Goal: Task Accomplishment & Management: Manage account settings

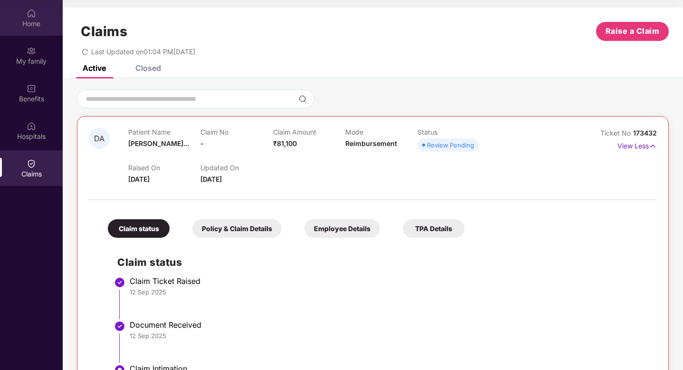
click at [27, 19] on div "Home" at bounding box center [31, 24] width 63 height 10
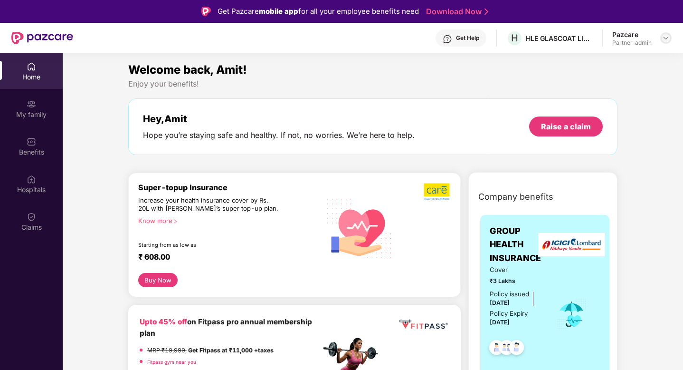
click at [668, 37] on img at bounding box center [666, 38] width 8 height 8
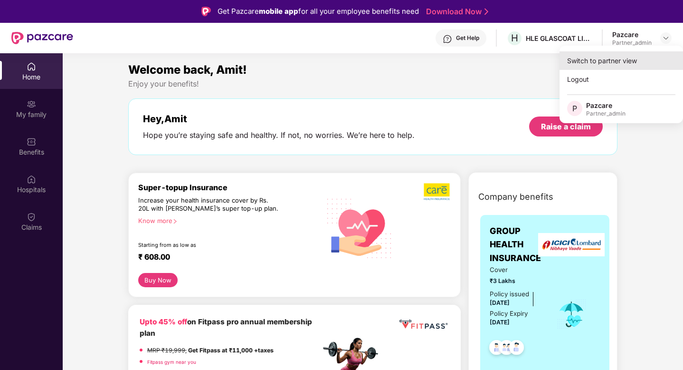
click at [626, 59] on div "Switch to partner view" at bounding box center [622, 60] width 124 height 19
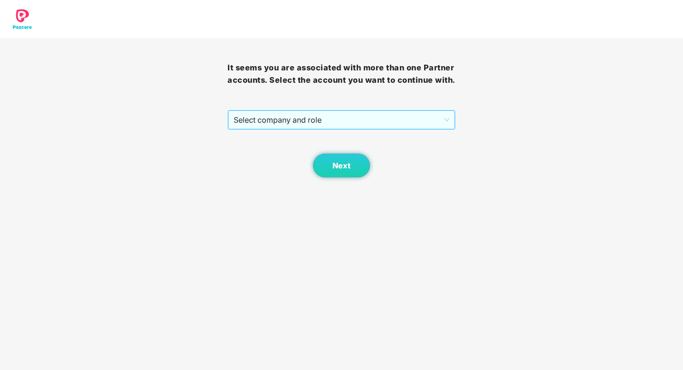
click at [382, 127] on span "Select company and role" at bounding box center [341, 120] width 215 height 18
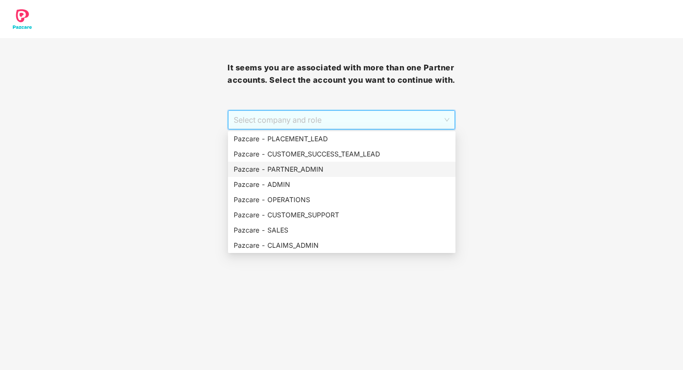
click at [292, 168] on div "Pazcare - PARTNER_ADMIN" at bounding box center [342, 169] width 216 height 10
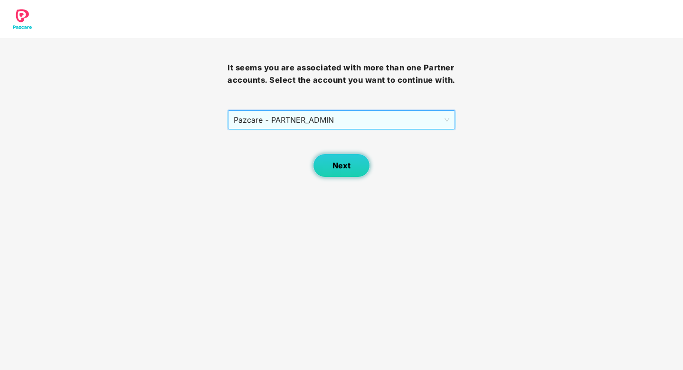
click at [342, 170] on button "Next" at bounding box center [341, 165] width 57 height 24
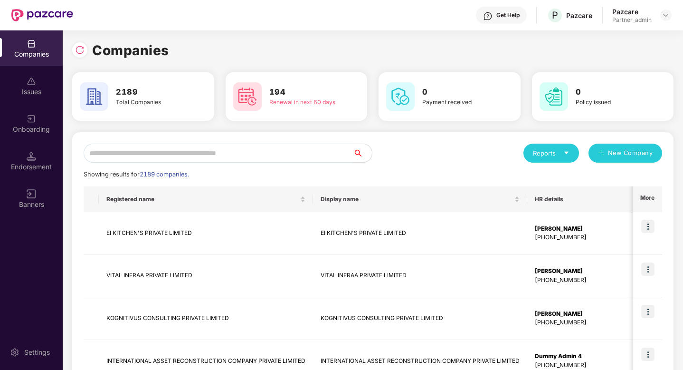
click at [229, 151] on input "text" at bounding box center [218, 152] width 269 height 19
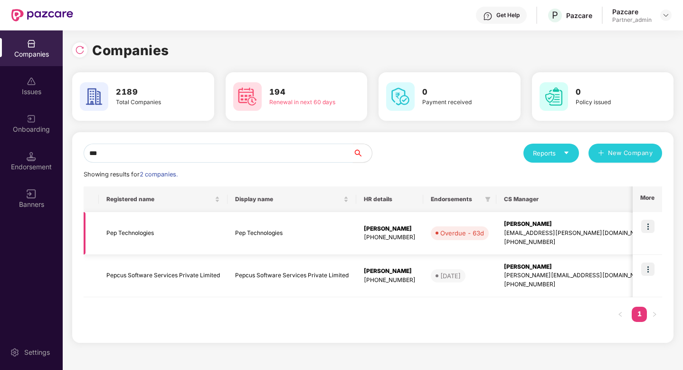
type input "***"
click at [652, 227] on img at bounding box center [647, 225] width 13 height 13
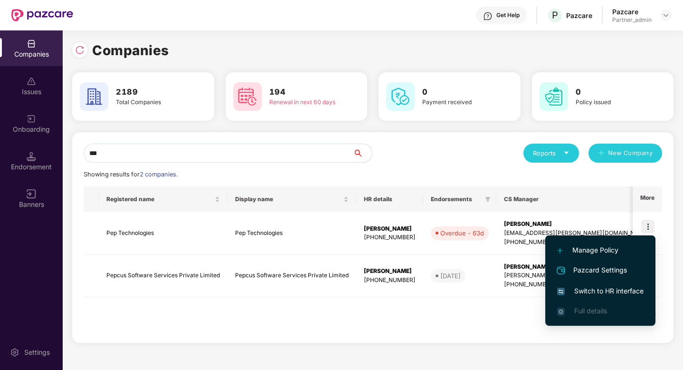
click at [585, 293] on span "Switch to HR interface" at bounding box center [600, 290] width 86 height 10
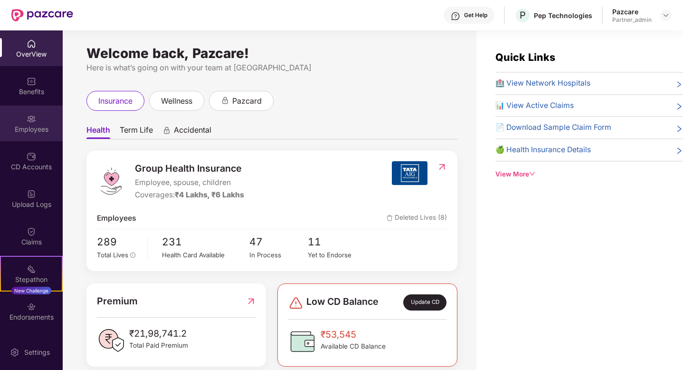
click at [35, 119] on div "Employees" at bounding box center [31, 123] width 63 height 36
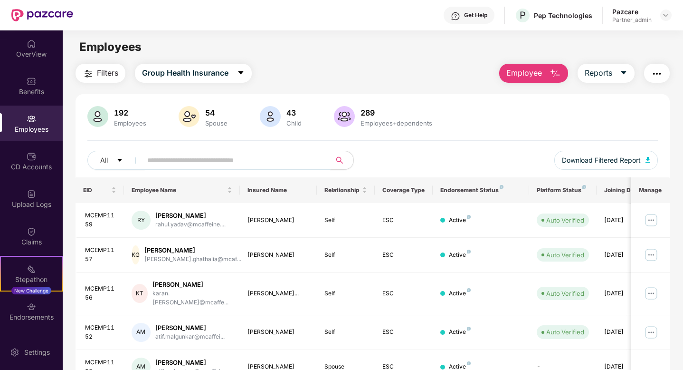
click at [298, 161] on input "text" at bounding box center [232, 160] width 171 height 14
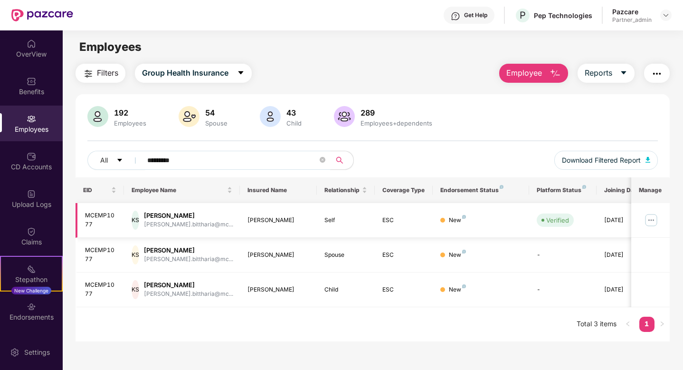
type input "*********"
click at [652, 222] on img at bounding box center [651, 219] width 15 height 15
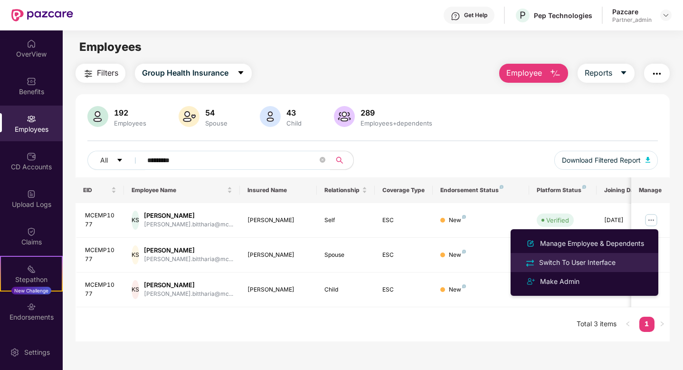
click at [579, 261] on div "Switch To User Interface" at bounding box center [577, 262] width 80 height 10
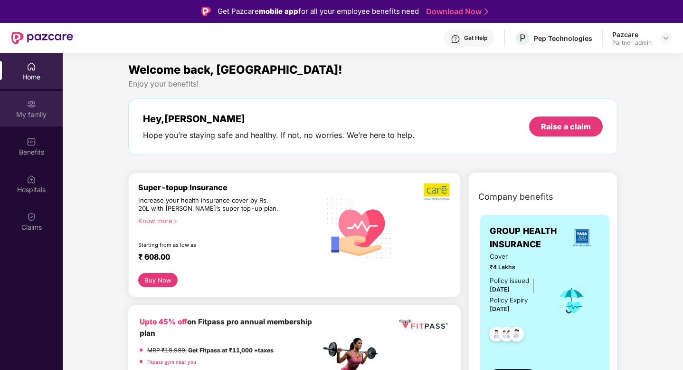
click at [32, 106] on img at bounding box center [32, 104] width 10 height 10
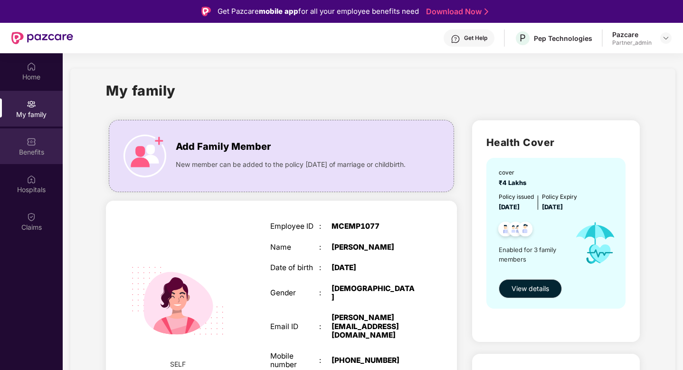
click at [31, 153] on div "Benefits" at bounding box center [31, 152] width 63 height 10
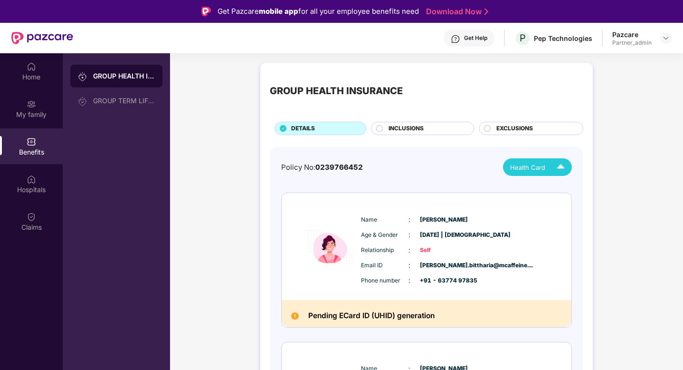
click at [554, 158] on button "Health Card" at bounding box center [537, 167] width 69 height 18
click at [683, 178] on html "Get Pazcare mobile app for all your employee benefits need Download Now Get Hel…" at bounding box center [341, 185] width 683 height 370
click at [548, 167] on div "Health Card" at bounding box center [539, 167] width 59 height 17
click at [541, 188] on div "[PERSON_NAME]" at bounding box center [535, 189] width 62 height 10
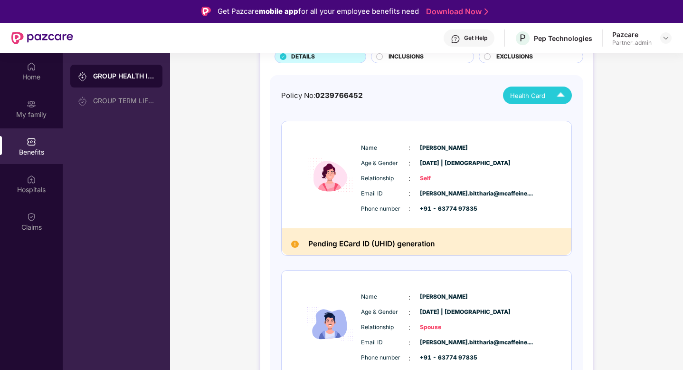
scroll to position [79, 0]
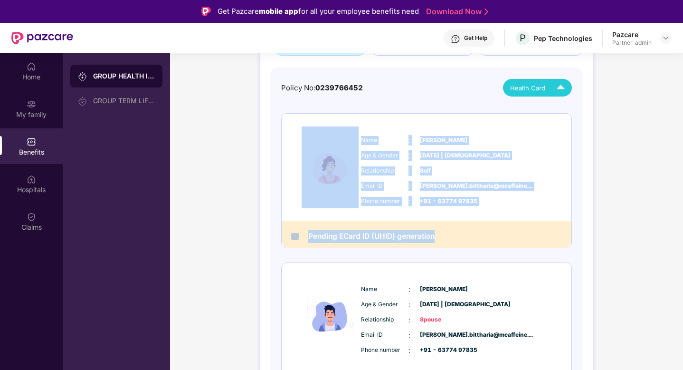
drag, startPoint x: 466, startPoint y: 234, endPoint x: 231, endPoint y: 220, distance: 236.0
click at [231, 220] on div "GROUP HEALTH INSURANCE DETAILS INCLUSIONS EXCLUSIONS Policy No: 0239766452 Heal…" at bounding box center [426, 292] width 513 height 626
click at [482, 241] on div "Pending ECard ID (UHID) generation" at bounding box center [427, 233] width 290 height 27
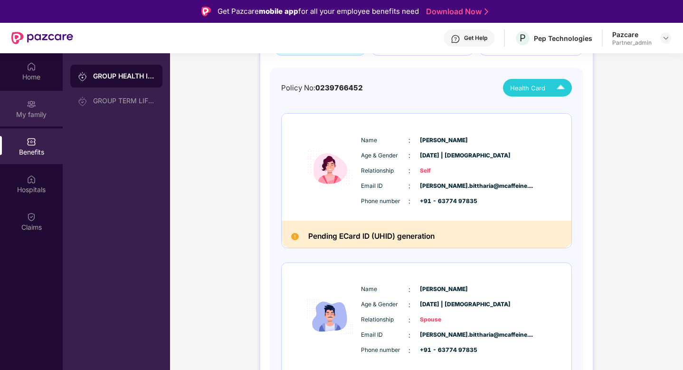
click at [37, 114] on div "My family" at bounding box center [31, 115] width 63 height 10
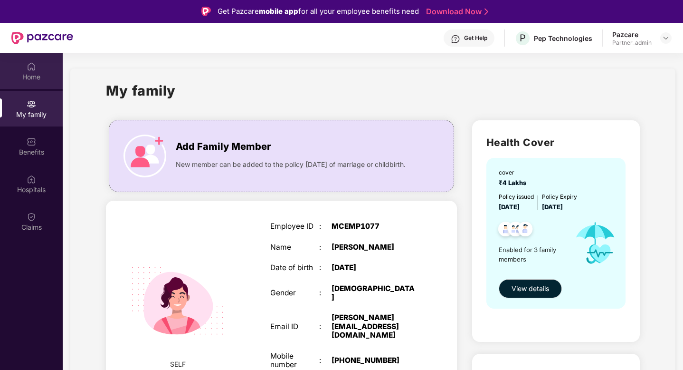
click at [30, 77] on div "Home" at bounding box center [31, 77] width 63 height 10
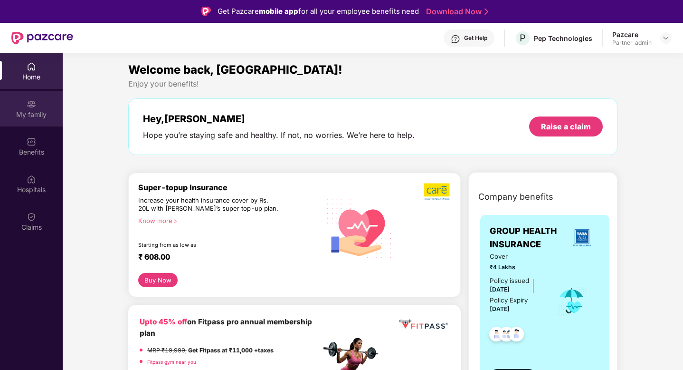
click at [34, 114] on div "My family" at bounding box center [31, 115] width 63 height 10
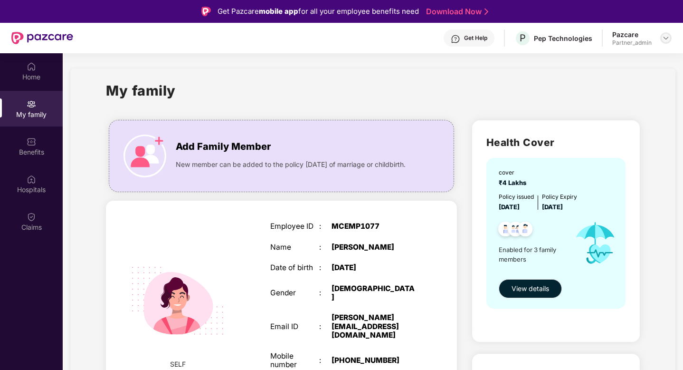
click at [669, 36] on img at bounding box center [666, 38] width 8 height 8
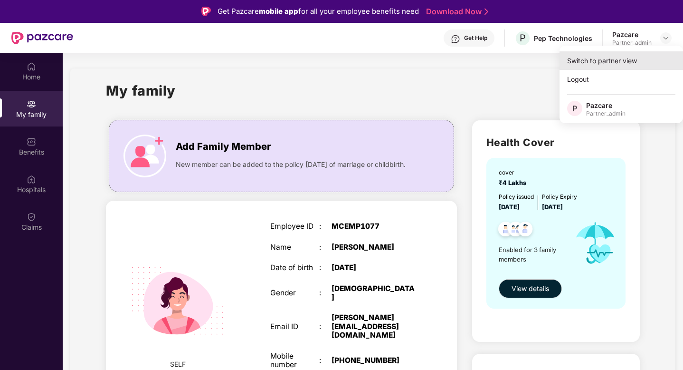
click at [636, 58] on div "Switch to partner view" at bounding box center [622, 60] width 124 height 19
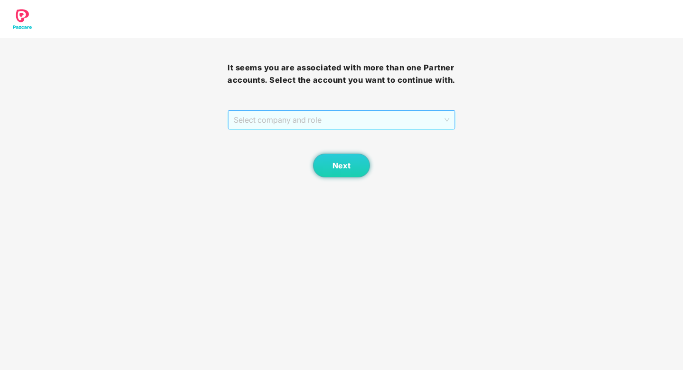
click at [297, 120] on span "Select company and role" at bounding box center [341, 120] width 215 height 18
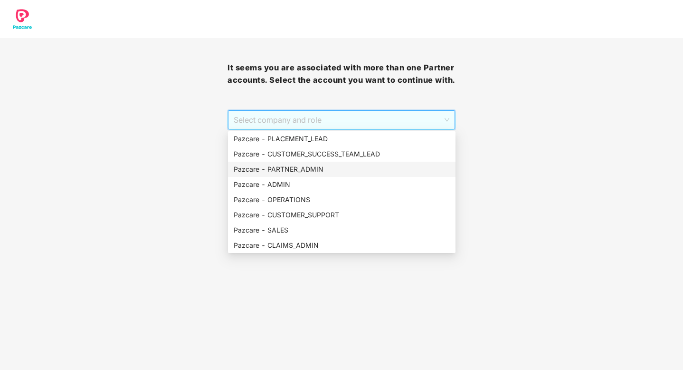
click at [311, 170] on div "Pazcare - PARTNER_ADMIN" at bounding box center [342, 169] width 216 height 10
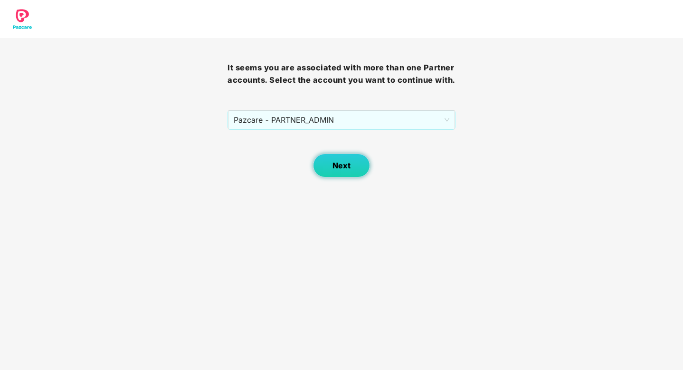
click at [345, 166] on span "Next" at bounding box center [342, 165] width 18 height 9
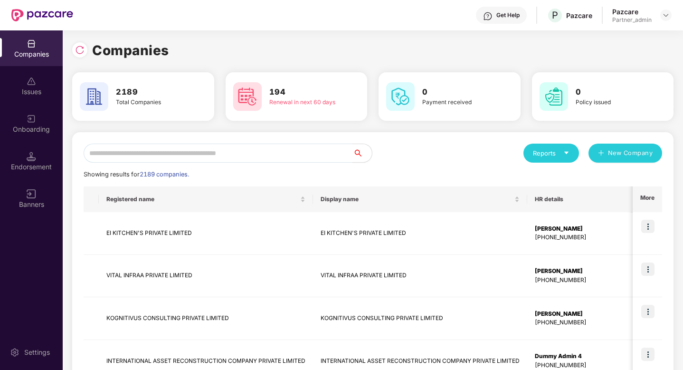
click at [39, 118] on div "Onboarding" at bounding box center [31, 123] width 63 height 36
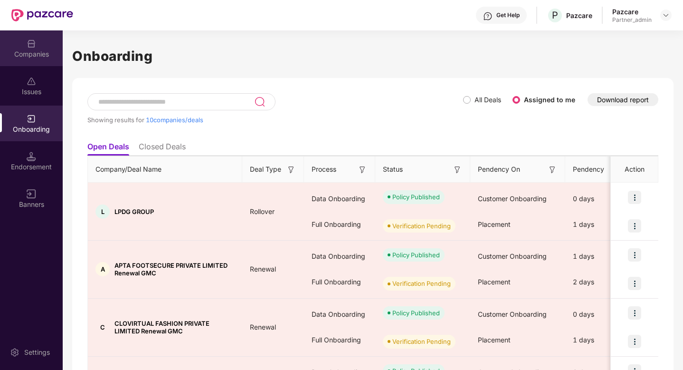
click at [20, 60] on div "Companies" at bounding box center [31, 48] width 63 height 36
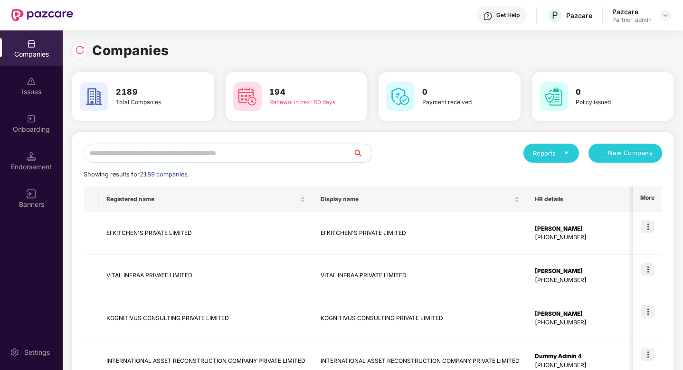
click at [184, 155] on input "text" at bounding box center [218, 152] width 269 height 19
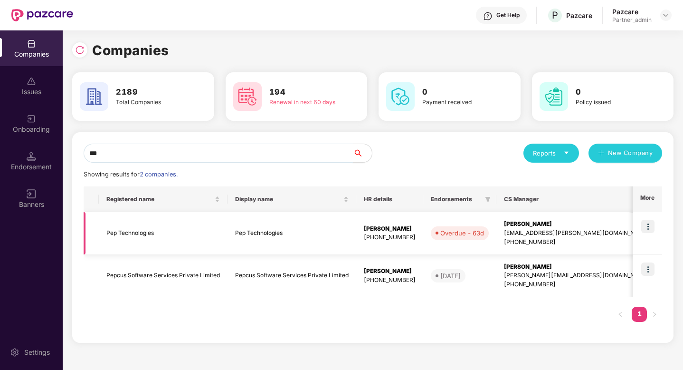
type input "***"
click at [650, 227] on img at bounding box center [647, 225] width 13 height 13
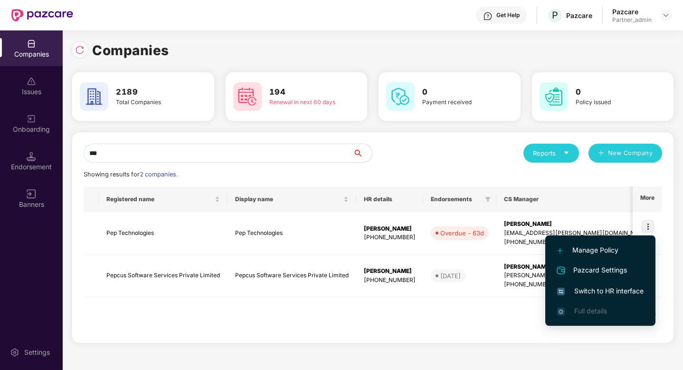
click at [608, 291] on span "Switch to HR interface" at bounding box center [600, 290] width 86 height 10
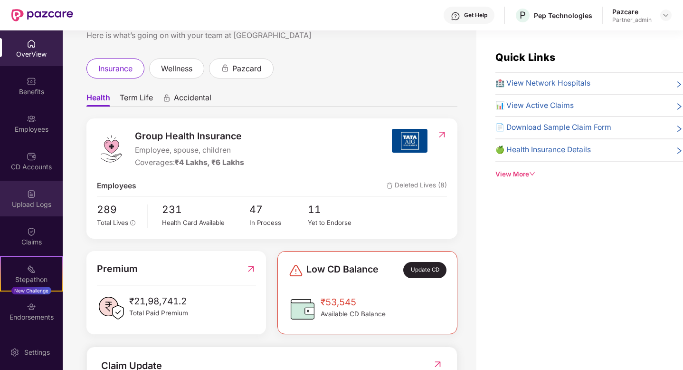
scroll to position [8, 0]
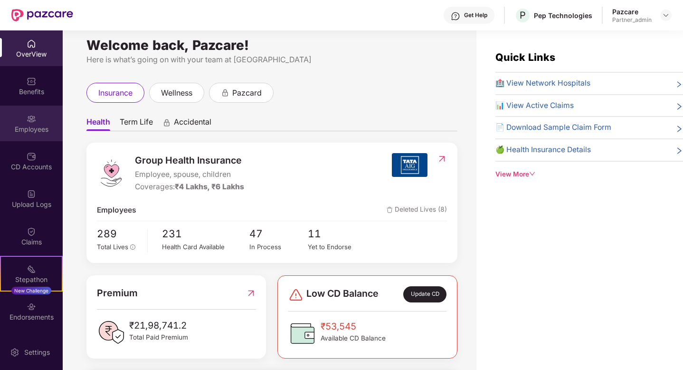
click at [23, 124] on div "Employees" at bounding box center [31, 123] width 63 height 36
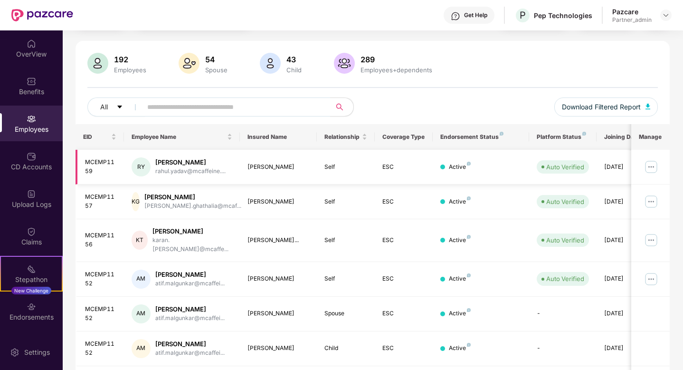
scroll to position [56, 0]
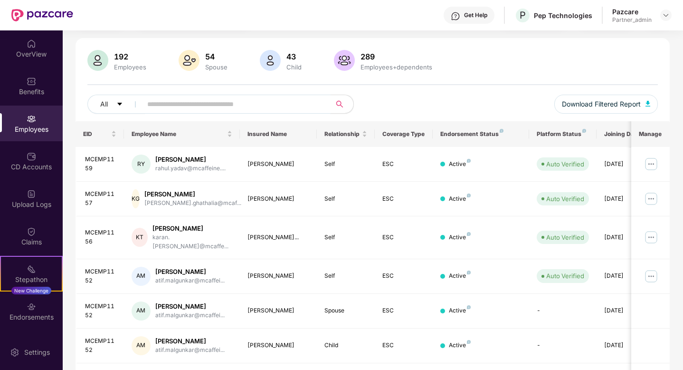
click at [223, 105] on input "text" at bounding box center [232, 104] width 171 height 14
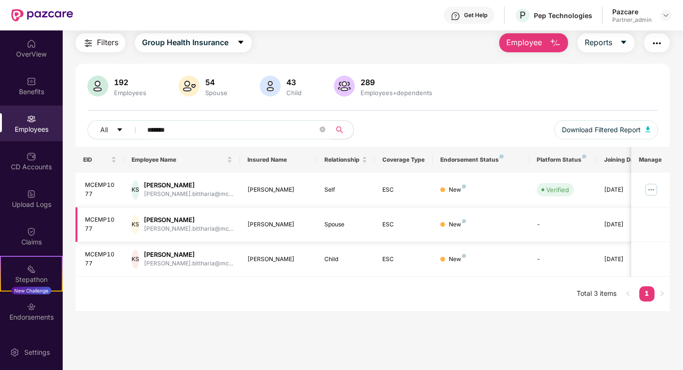
scroll to position [0, 24]
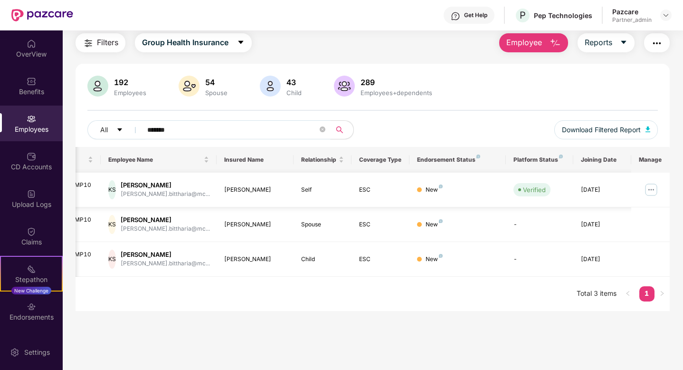
type input "*******"
click at [652, 191] on img at bounding box center [651, 189] width 15 height 15
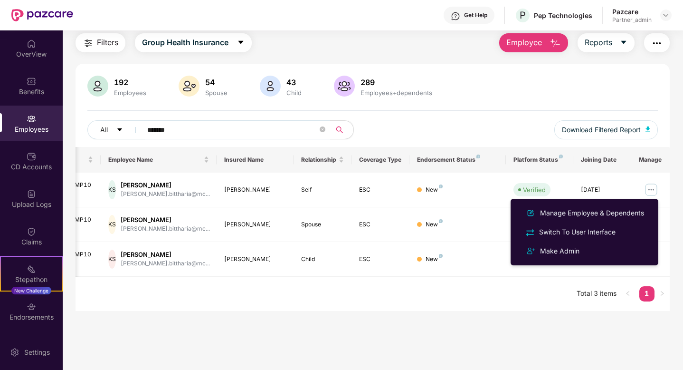
click at [448, 108] on div "192 Employees 54 Spouse 43 Child 289 Employees+dependents All ******* Download …" at bounding box center [373, 111] width 594 height 71
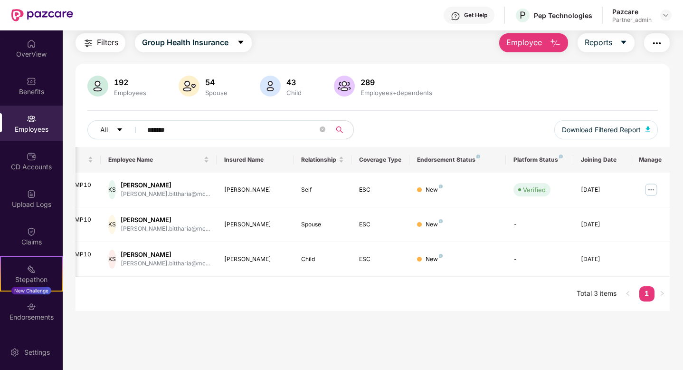
click at [654, 47] on img "button" at bounding box center [656, 43] width 11 height 11
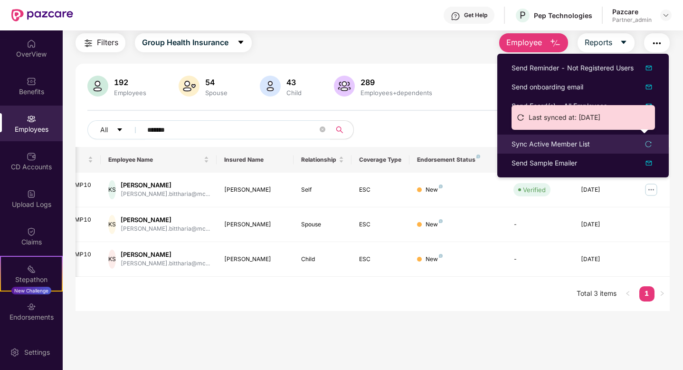
click at [545, 144] on div "Sync Active Member List" at bounding box center [551, 144] width 78 height 10
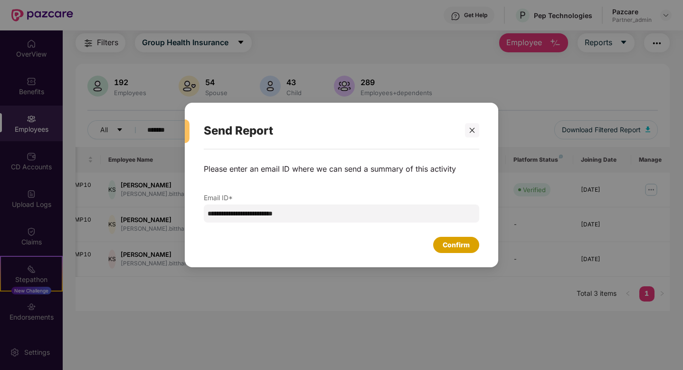
click at [453, 248] on div "Confirm" at bounding box center [456, 244] width 27 height 10
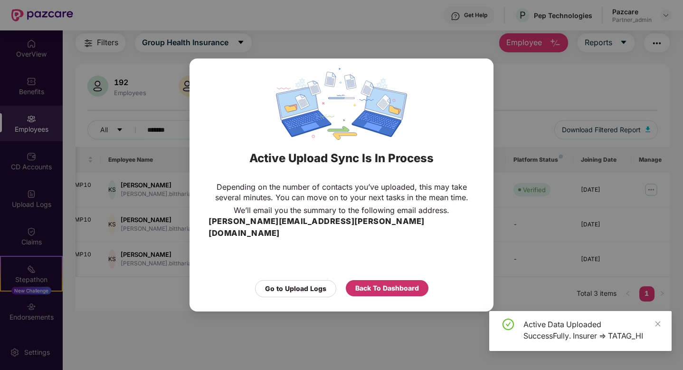
click at [399, 283] on div "Back To Dashboard" at bounding box center [387, 288] width 64 height 10
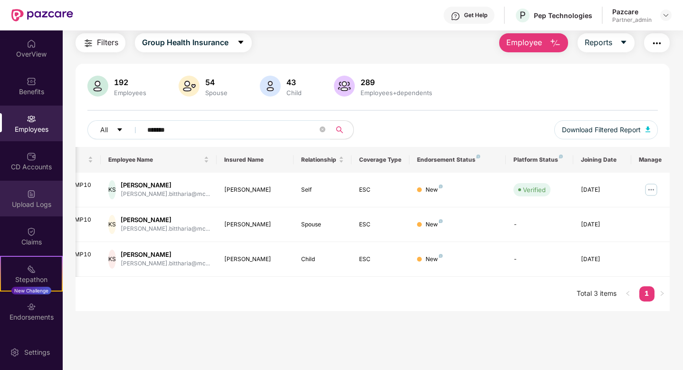
click at [29, 195] on img at bounding box center [32, 194] width 10 height 10
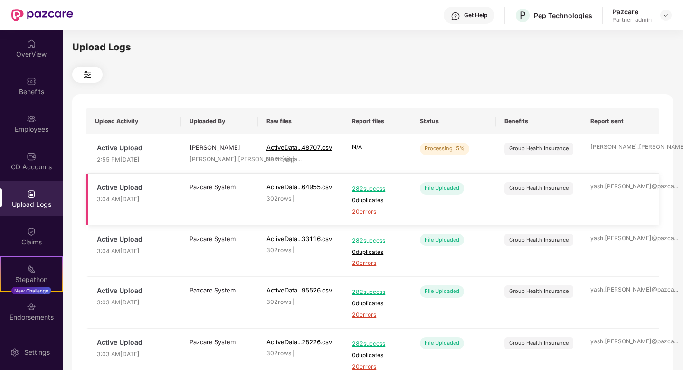
click at [368, 212] on span "20 errors" at bounding box center [377, 211] width 50 height 9
click at [32, 128] on div "Employees" at bounding box center [31, 129] width 63 height 10
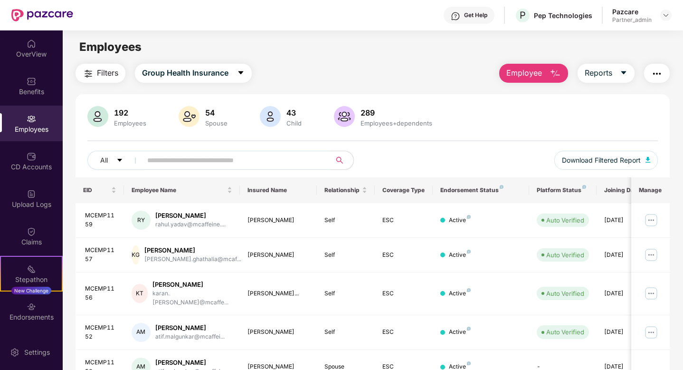
click at [237, 157] on input "text" at bounding box center [232, 160] width 171 height 14
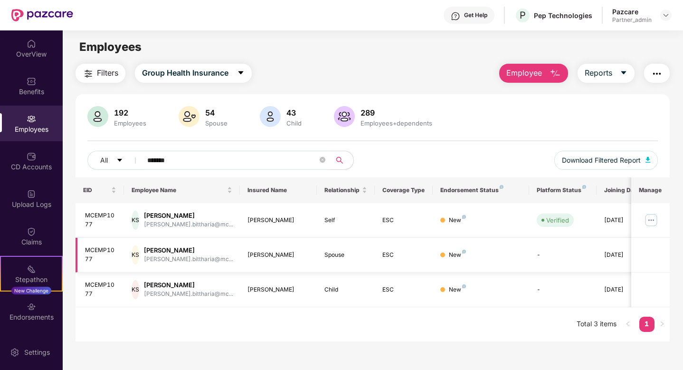
scroll to position [0, 24]
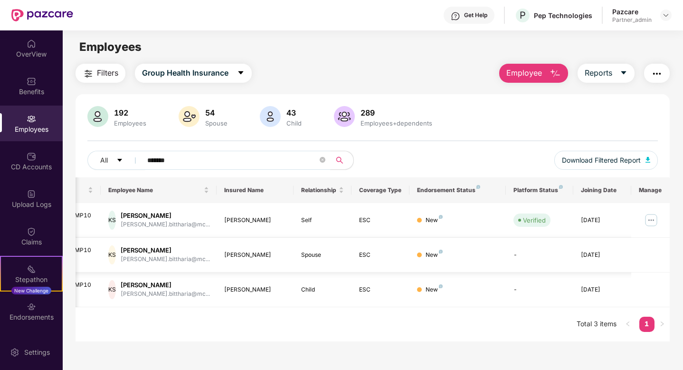
type input "*******"
click at [657, 71] on img "button" at bounding box center [656, 73] width 11 height 11
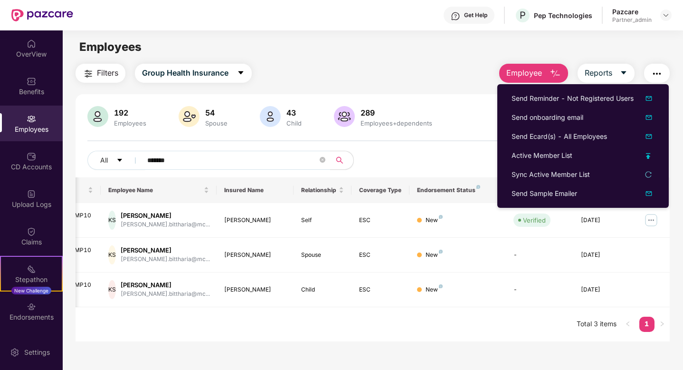
click at [592, 46] on div "Employees" at bounding box center [373, 47] width 620 height 18
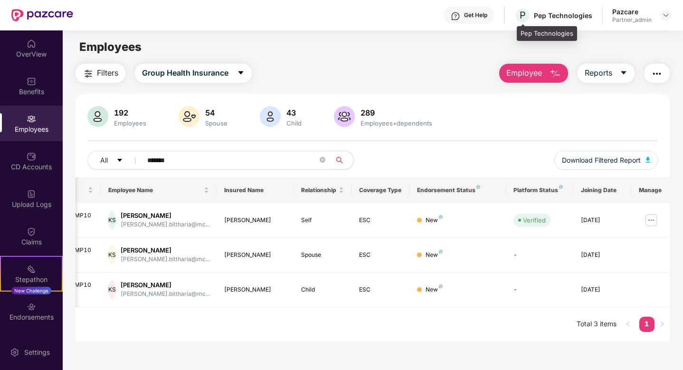
click at [561, 19] on div "Pep Technologies" at bounding box center [563, 15] width 58 height 9
click at [526, 19] on span "P" at bounding box center [523, 15] width 6 height 11
click at [415, 64] on div "Filters Group Health Insurance Employee Reports" at bounding box center [373, 73] width 594 height 19
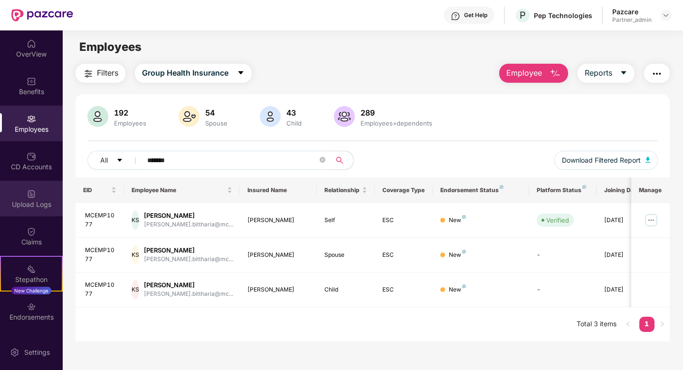
click at [29, 195] on img at bounding box center [32, 194] width 10 height 10
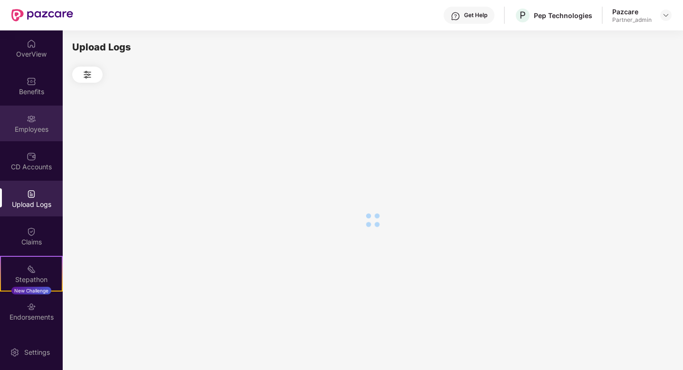
click at [31, 125] on div "Employees" at bounding box center [31, 129] width 63 height 10
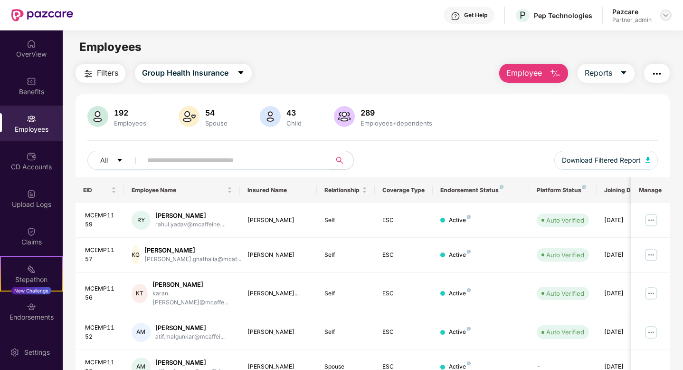
click at [667, 19] on div at bounding box center [665, 15] width 11 height 11
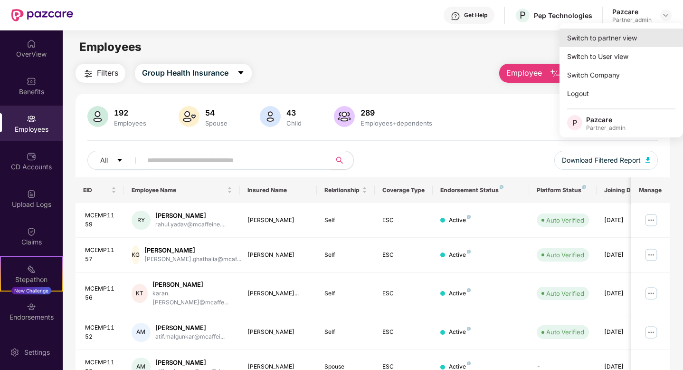
click at [629, 41] on div "Switch to partner view" at bounding box center [622, 38] width 124 height 19
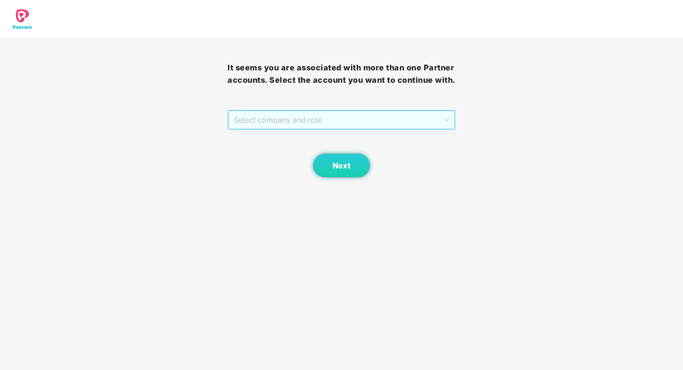
click at [326, 122] on span "Select company and role" at bounding box center [341, 120] width 215 height 18
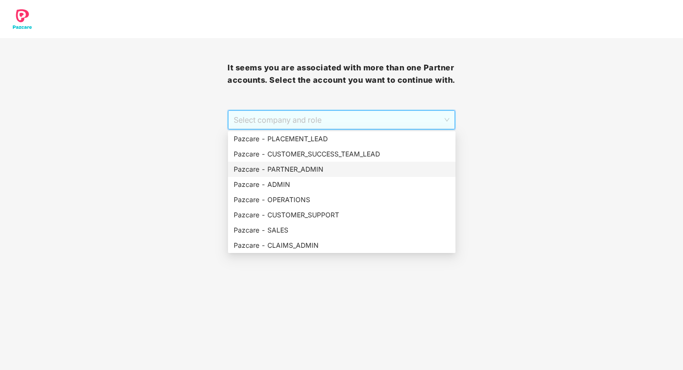
click at [296, 170] on div "Pazcare - PARTNER_ADMIN" at bounding box center [342, 169] width 216 height 10
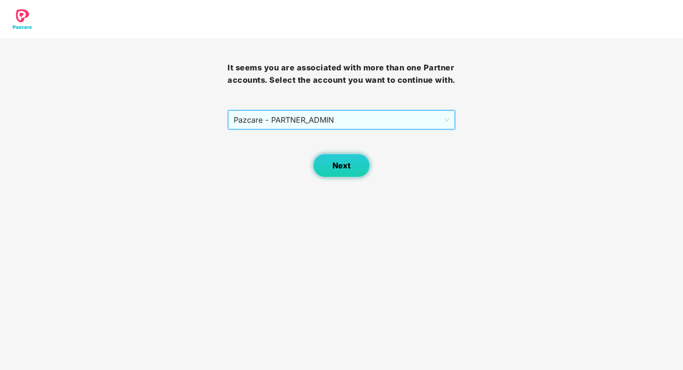
click at [340, 164] on span "Next" at bounding box center [342, 165] width 18 height 9
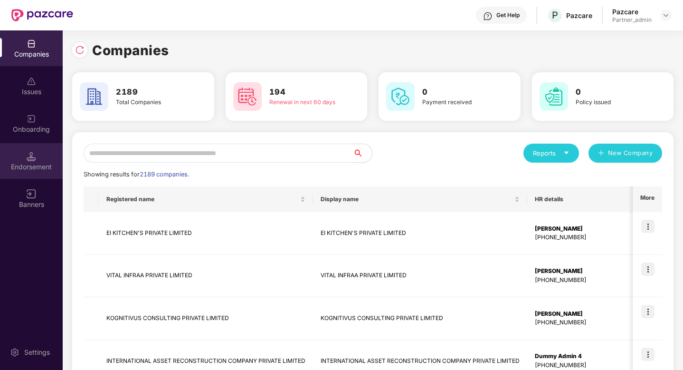
click at [28, 163] on div "Endorsement" at bounding box center [31, 167] width 63 height 10
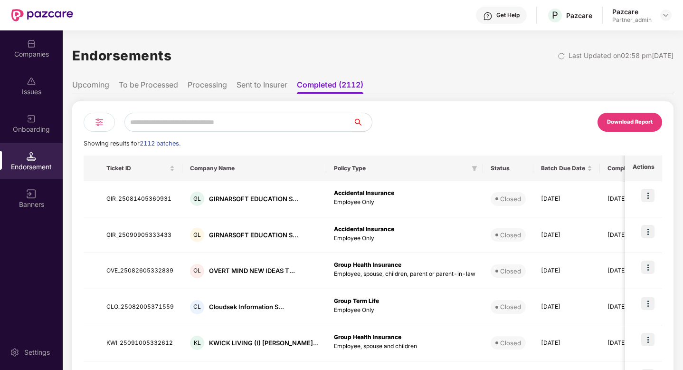
click at [665, 22] on div "Pazcare Partner_admin" at bounding box center [641, 15] width 59 height 17
click at [665, 16] on img at bounding box center [666, 15] width 8 height 8
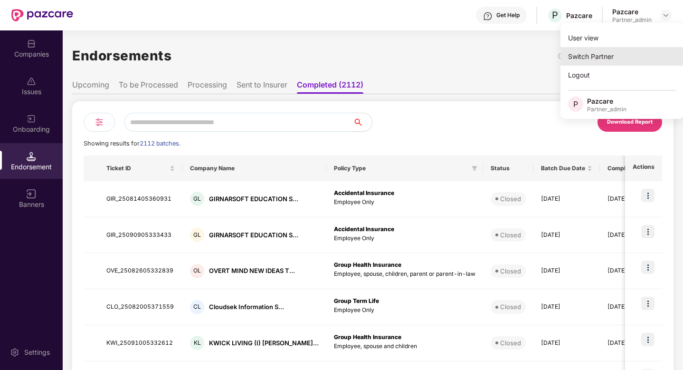
click at [602, 52] on div "Switch Partner" at bounding box center [623, 56] width 124 height 19
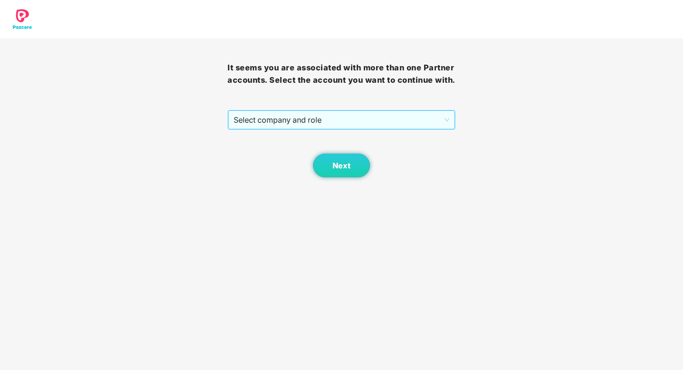
click at [371, 118] on span "Select company and role" at bounding box center [341, 120] width 215 height 18
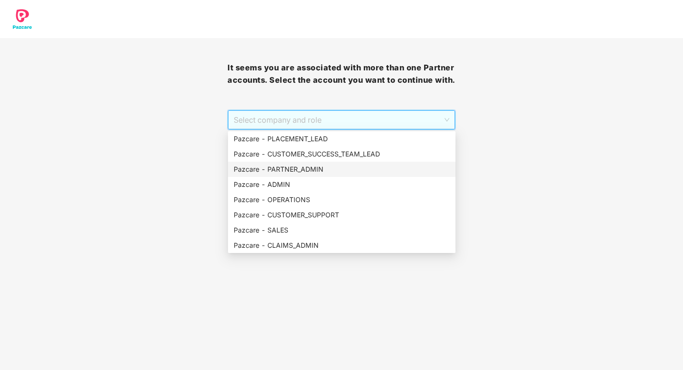
click at [308, 174] on div "Pazcare - PARTNER_ADMIN" at bounding box center [342, 169] width 216 height 10
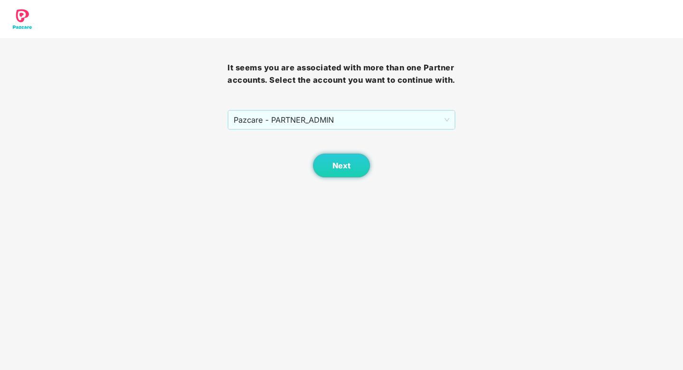
click at [333, 152] on div "Next" at bounding box center [342, 154] width 228 height 48
click at [335, 177] on button "Next" at bounding box center [341, 165] width 57 height 24
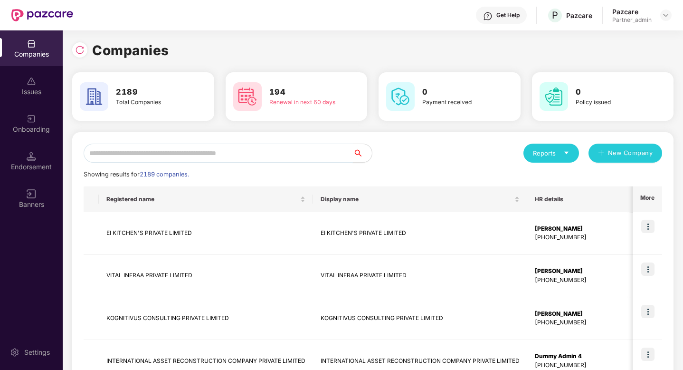
click at [252, 154] on input "text" at bounding box center [218, 152] width 269 height 19
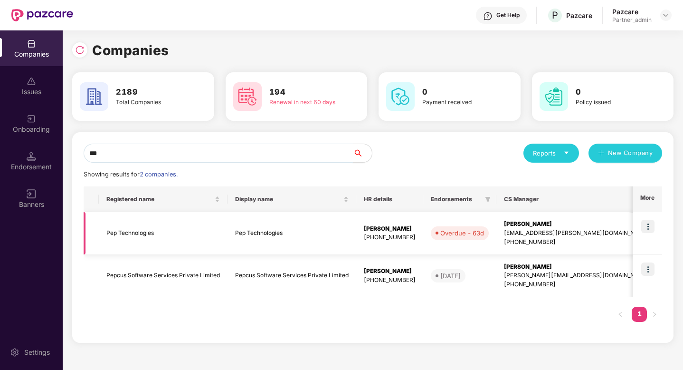
type input "***"
click at [653, 227] on img at bounding box center [647, 225] width 13 height 13
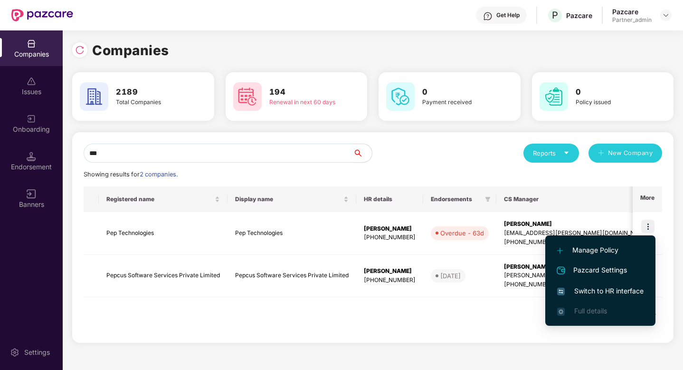
click at [601, 290] on span "Switch to HR interface" at bounding box center [600, 290] width 86 height 10
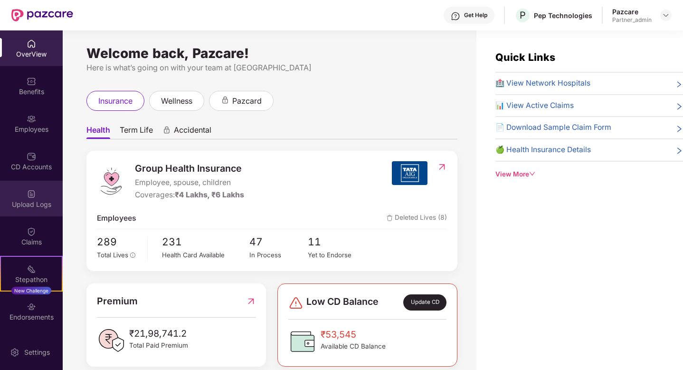
scroll to position [34, 0]
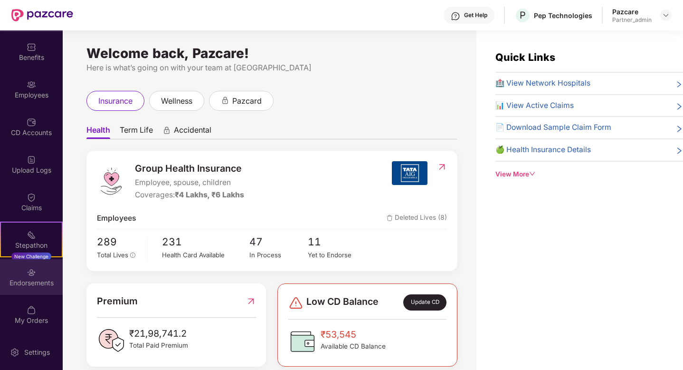
click at [29, 275] on img at bounding box center [32, 272] width 10 height 10
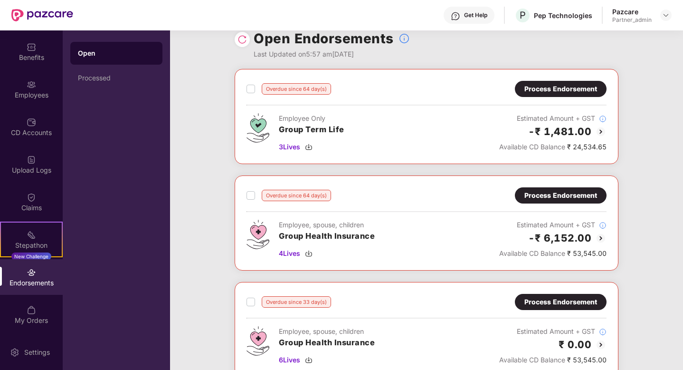
scroll to position [14, 0]
click at [35, 295] on div "OverView Benefits Employees CD Accounts Upload Logs Claims Stepathon New Challe…" at bounding box center [31, 182] width 63 height 304
click at [39, 279] on div "Endorsements" at bounding box center [31, 283] width 63 height 10
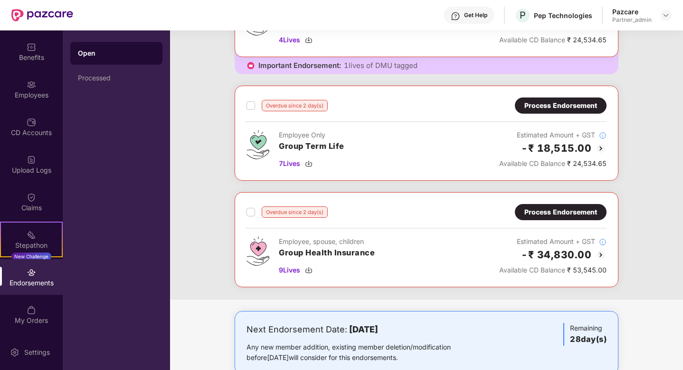
scroll to position [481, 0]
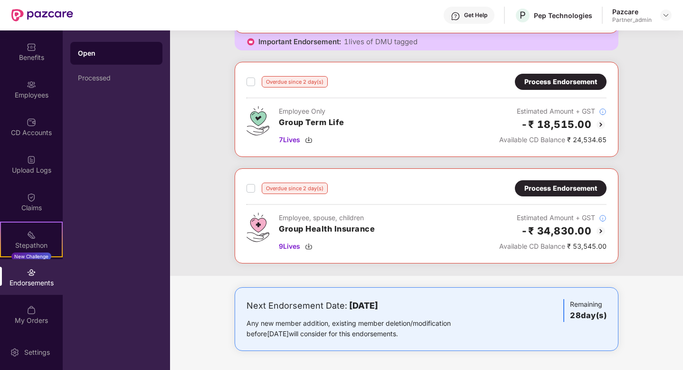
click at [552, 192] on div "Process Endorsement" at bounding box center [560, 188] width 73 height 10
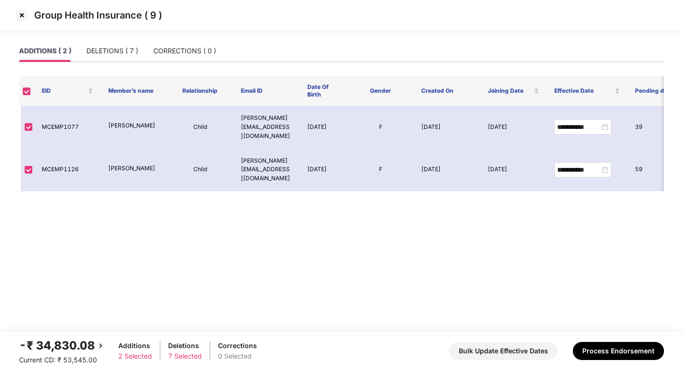
click at [24, 17] on img at bounding box center [21, 15] width 15 height 15
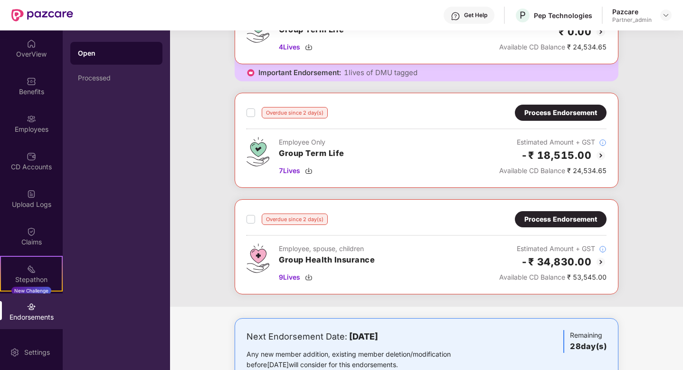
scroll to position [481, 0]
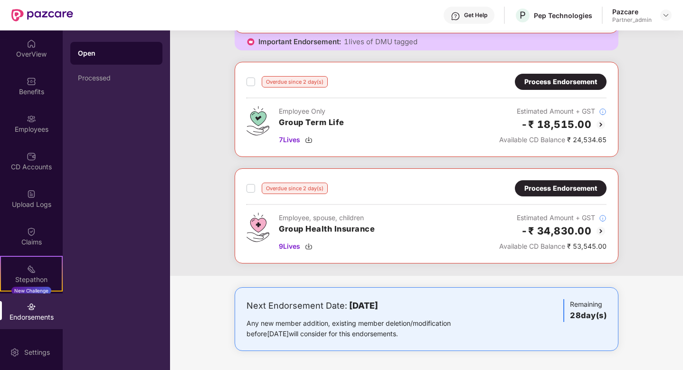
click at [530, 185] on div "Process Endorsement" at bounding box center [560, 188] width 73 height 10
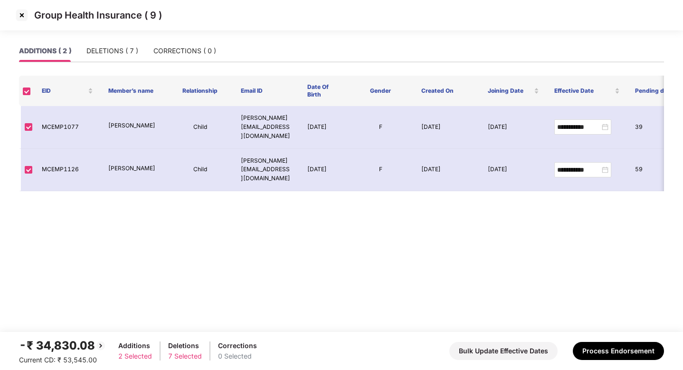
click at [22, 15] on img at bounding box center [21, 15] width 15 height 15
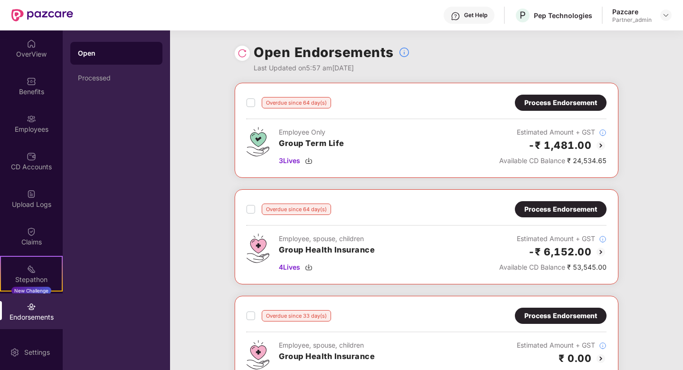
scroll to position [481, 0]
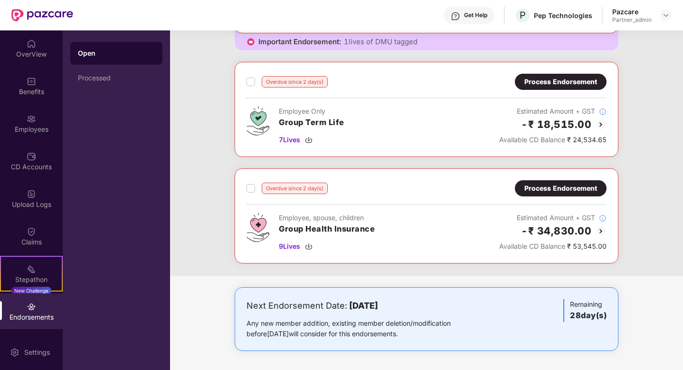
click at [543, 194] on div "Process Endorsement" at bounding box center [561, 188] width 92 height 16
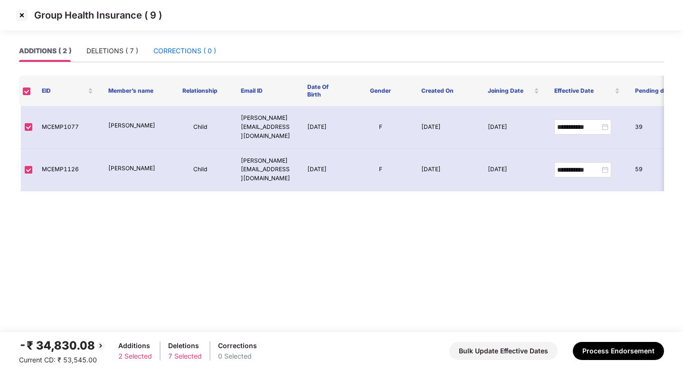
click at [174, 53] on div "CORRECTIONS ( 0 )" at bounding box center [184, 51] width 63 height 10
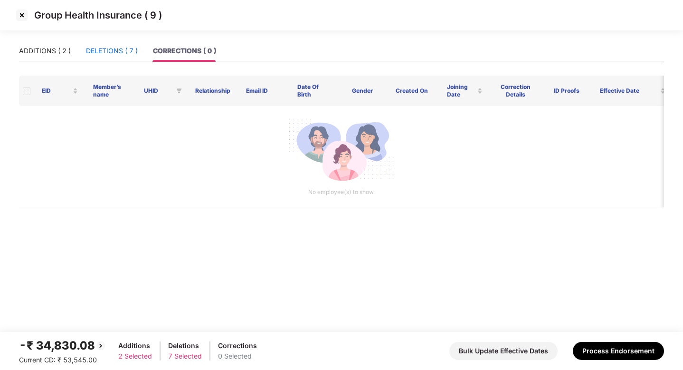
click at [123, 50] on div "DELETIONS ( 7 )" at bounding box center [112, 51] width 52 height 10
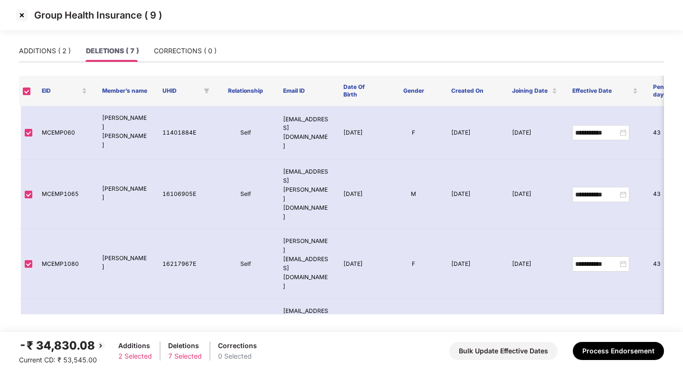
click at [25, 21] on img at bounding box center [21, 15] width 15 height 15
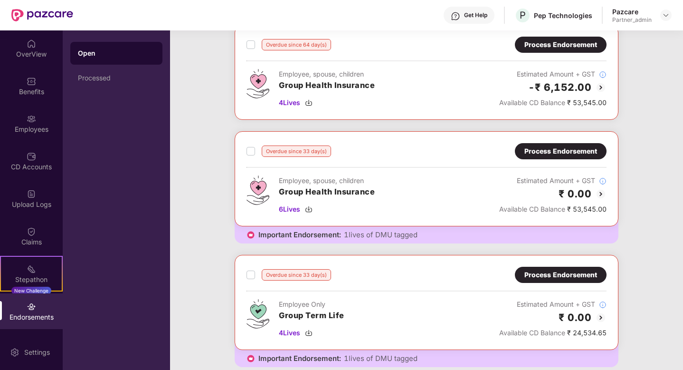
scroll to position [144, 0]
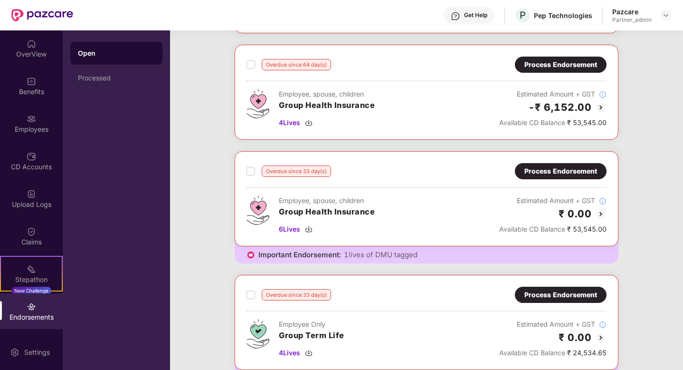
click at [559, 176] on div "Process Endorsement" at bounding box center [561, 171] width 92 height 16
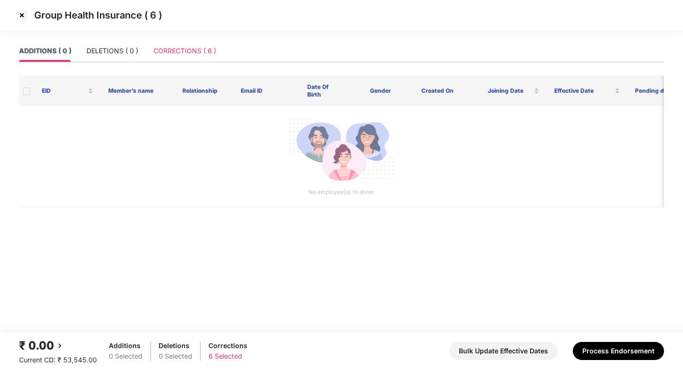
click at [181, 59] on div "CORRECTIONS ( 6 )" at bounding box center [184, 51] width 63 height 22
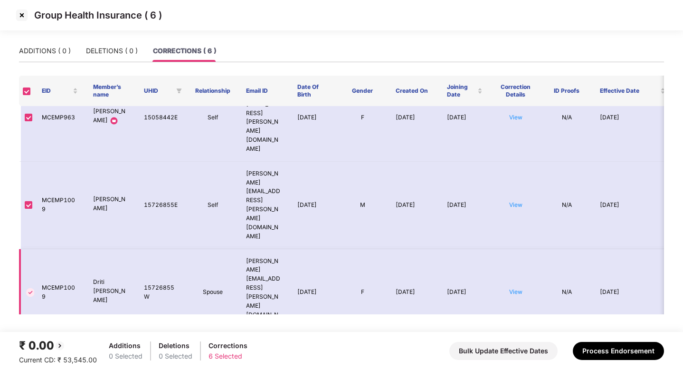
scroll to position [38, 0]
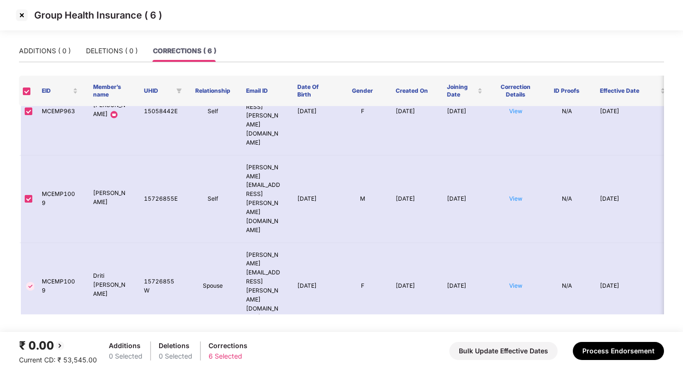
click at [516, 360] on link "View" at bounding box center [515, 363] width 13 height 7
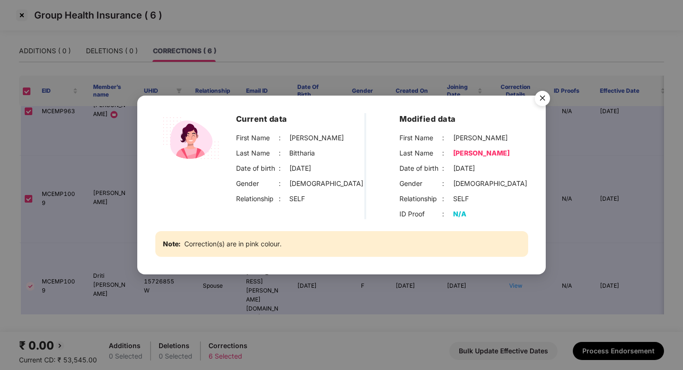
click at [539, 99] on img "Close" at bounding box center [542, 99] width 27 height 27
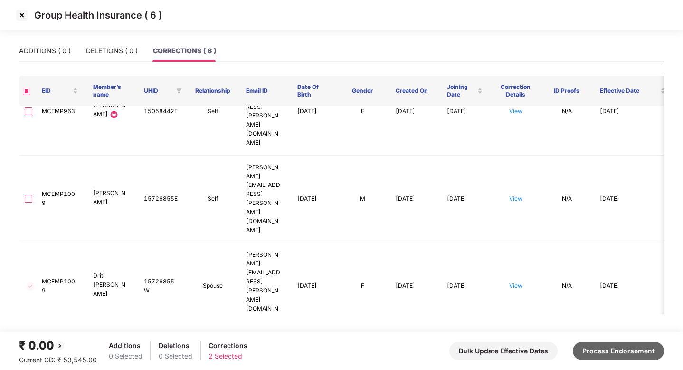
click at [617, 350] on button "Process Endorsement" at bounding box center [618, 351] width 91 height 18
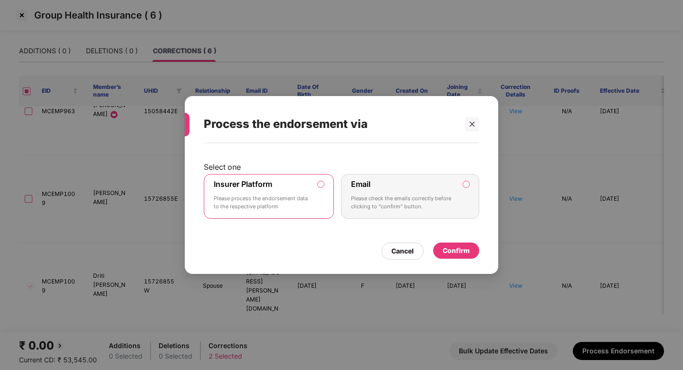
click at [474, 250] on div "Confirm" at bounding box center [456, 250] width 46 height 16
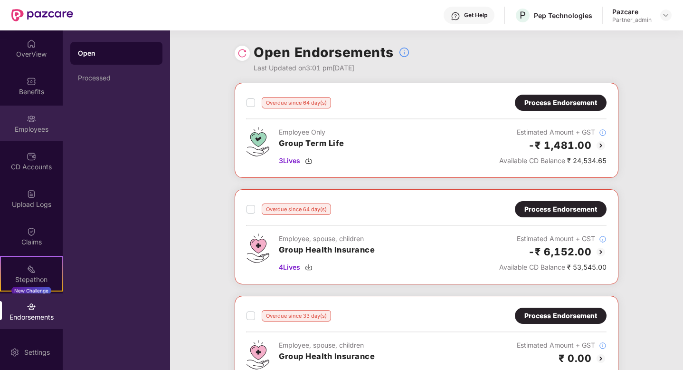
scroll to position [34, 0]
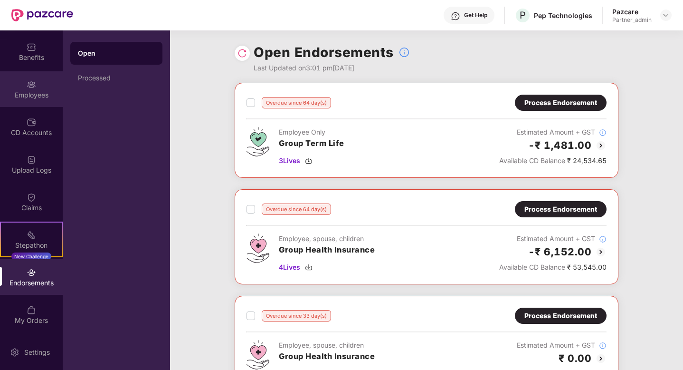
click at [32, 95] on div "Employees" at bounding box center [31, 95] width 63 height 10
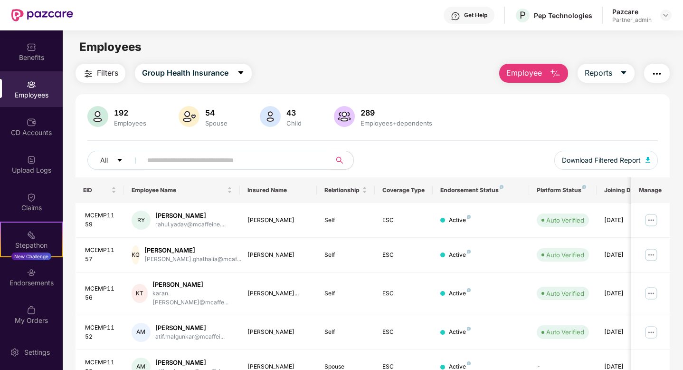
click at [294, 158] on input "text" at bounding box center [232, 160] width 171 height 14
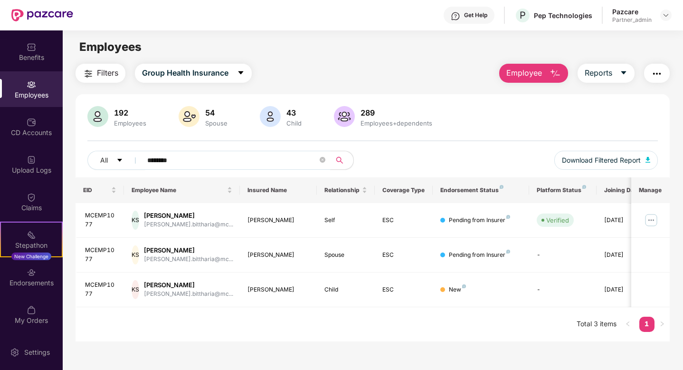
type input "********"
click at [654, 78] on img "button" at bounding box center [656, 73] width 11 height 11
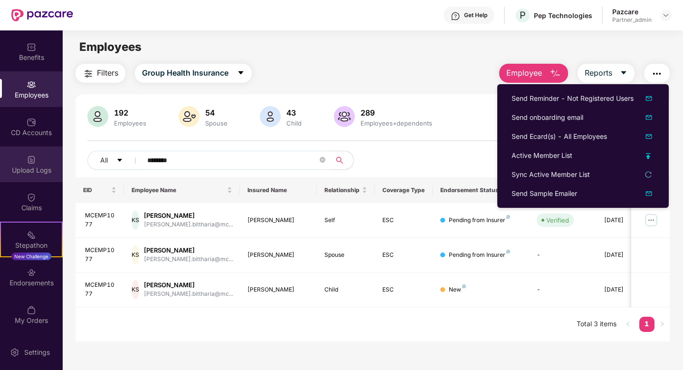
click at [38, 157] on div "Upload Logs" at bounding box center [31, 164] width 63 height 36
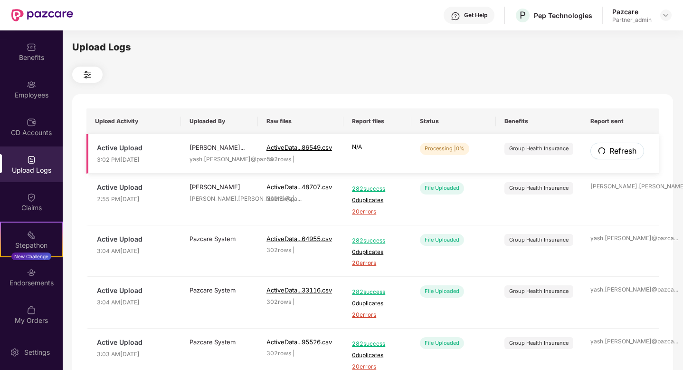
click at [604, 148] on icon "redo" at bounding box center [602, 151] width 8 height 8
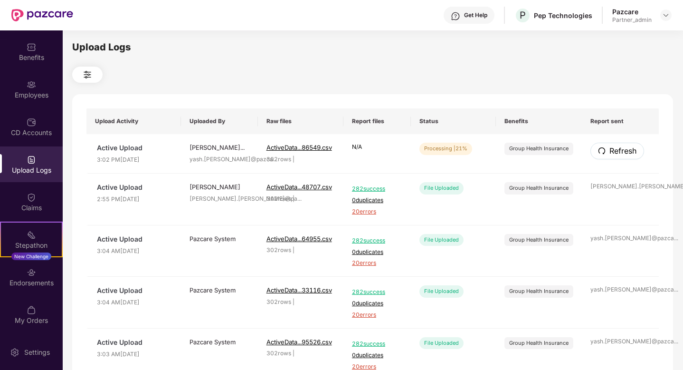
click at [604, 148] on icon "redo" at bounding box center [602, 151] width 8 height 8
click at [615, 150] on span "Refresh" at bounding box center [622, 151] width 27 height 12
click at [615, 149] on span "Refresh" at bounding box center [622, 151] width 27 height 12
click at [624, 153] on span "Refresh" at bounding box center [622, 151] width 27 height 12
click at [624, 152] on span "Refresh" at bounding box center [622, 151] width 27 height 12
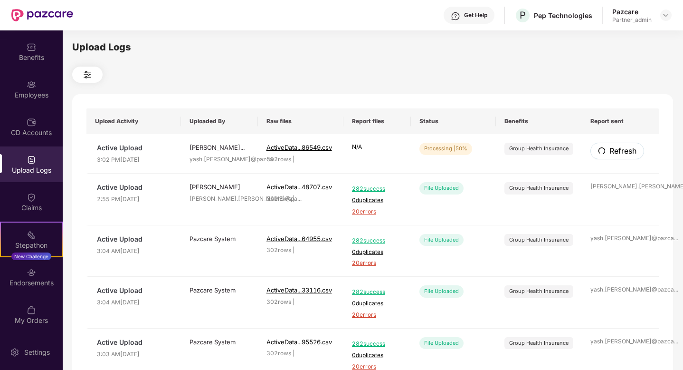
click at [624, 152] on span "Refresh" at bounding box center [622, 151] width 27 height 12
click at [608, 151] on button "Refresh" at bounding box center [616, 151] width 53 height 17
click at [608, 151] on button "Refresh" at bounding box center [617, 151] width 54 height 17
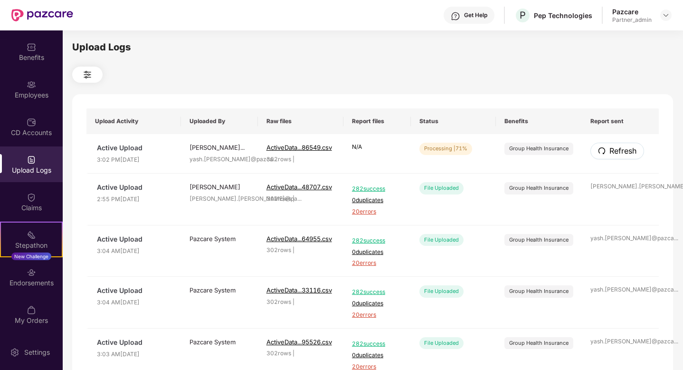
click at [608, 151] on button "Refresh" at bounding box center [617, 151] width 54 height 17
click at [596, 154] on button "Refresh" at bounding box center [616, 151] width 53 height 17
click at [602, 152] on icon "redo" at bounding box center [602, 151] width 8 height 8
click at [607, 155] on button "Refresh" at bounding box center [616, 151] width 53 height 17
click at [607, 155] on button "Refresh" at bounding box center [617, 151] width 54 height 17
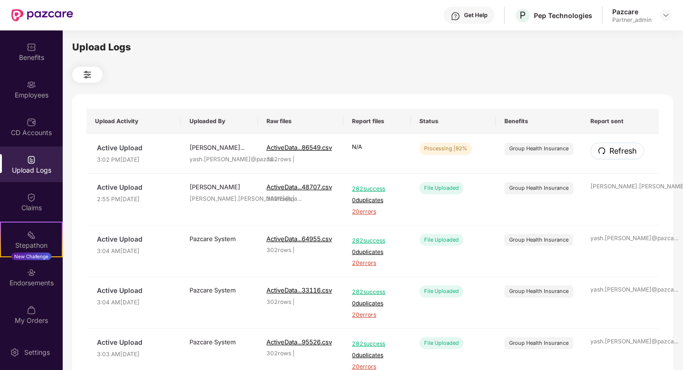
click at [607, 155] on button "Refresh" at bounding box center [617, 151] width 54 height 17
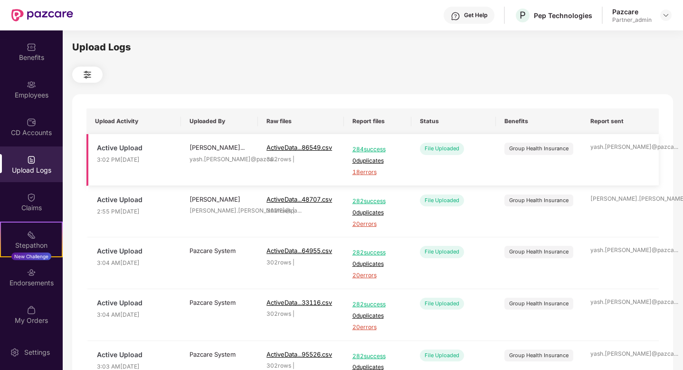
click at [367, 148] on span "284 success" at bounding box center [377, 149] width 51 height 9
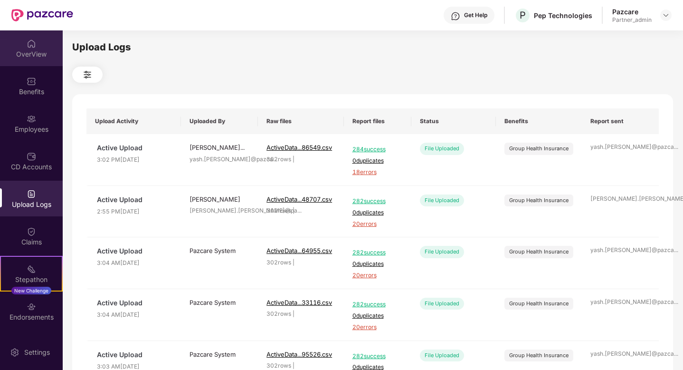
click at [29, 51] on div "OverView" at bounding box center [31, 54] width 63 height 10
